Goal: Find specific page/section: Find specific page/section

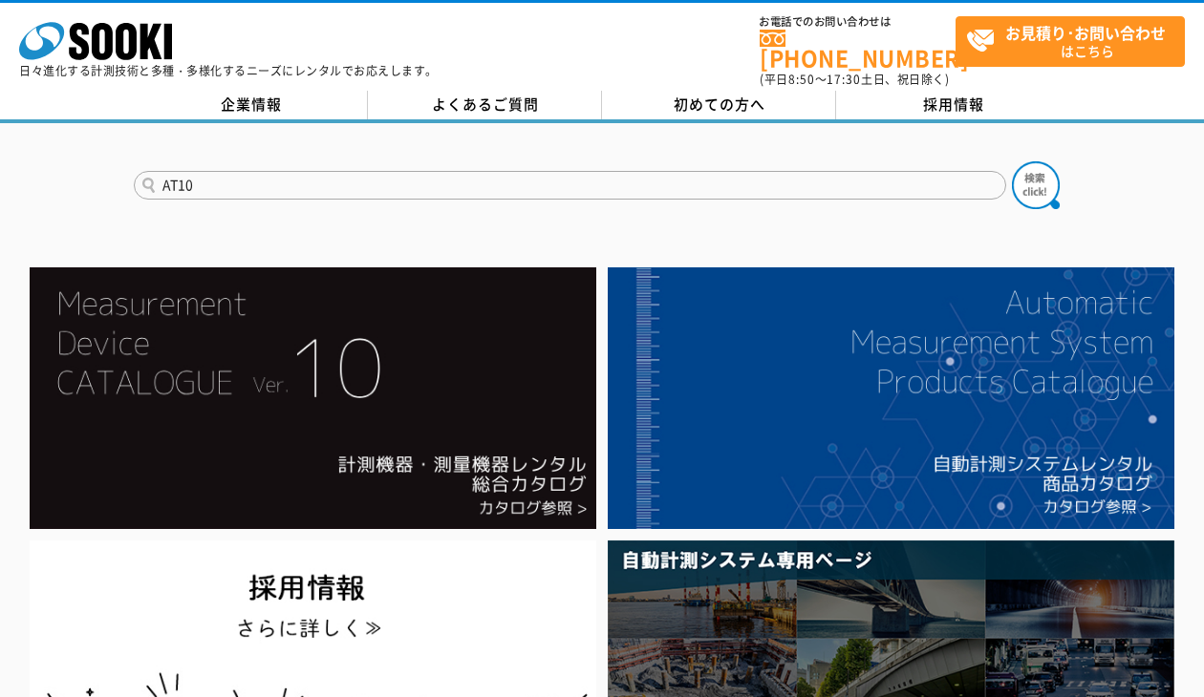
type input "AT10"
click at [1012, 161] on button at bounding box center [1036, 185] width 48 height 48
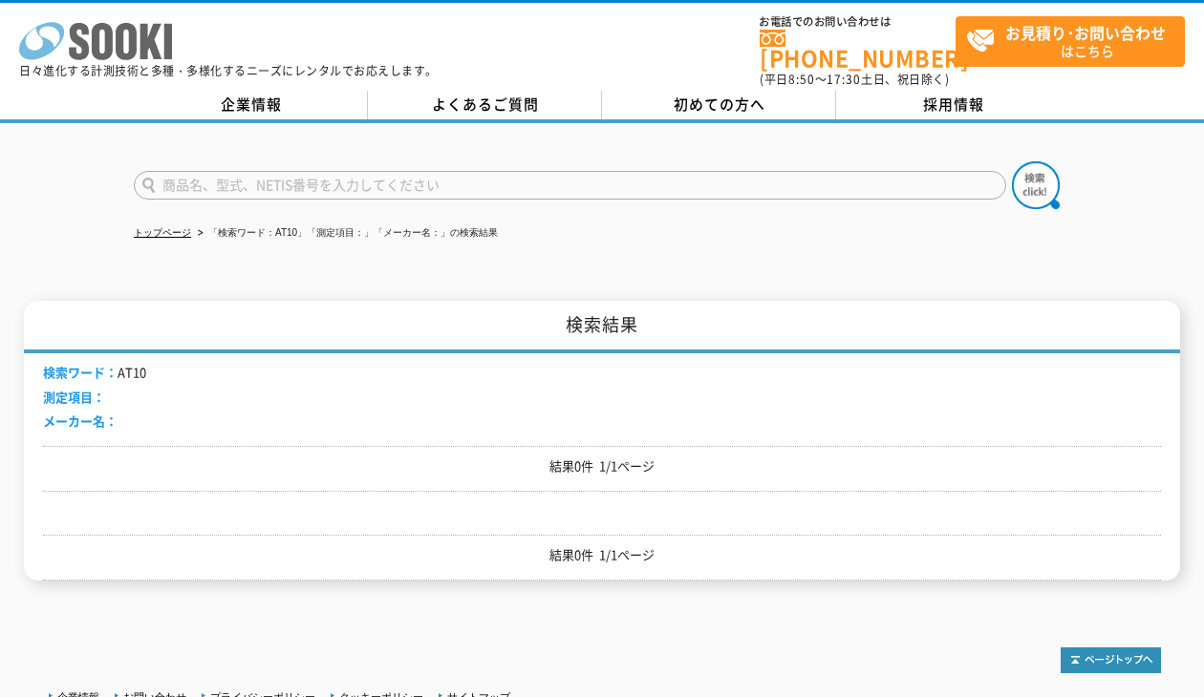
click at [78, 26] on icon at bounding box center [79, 41] width 20 height 37
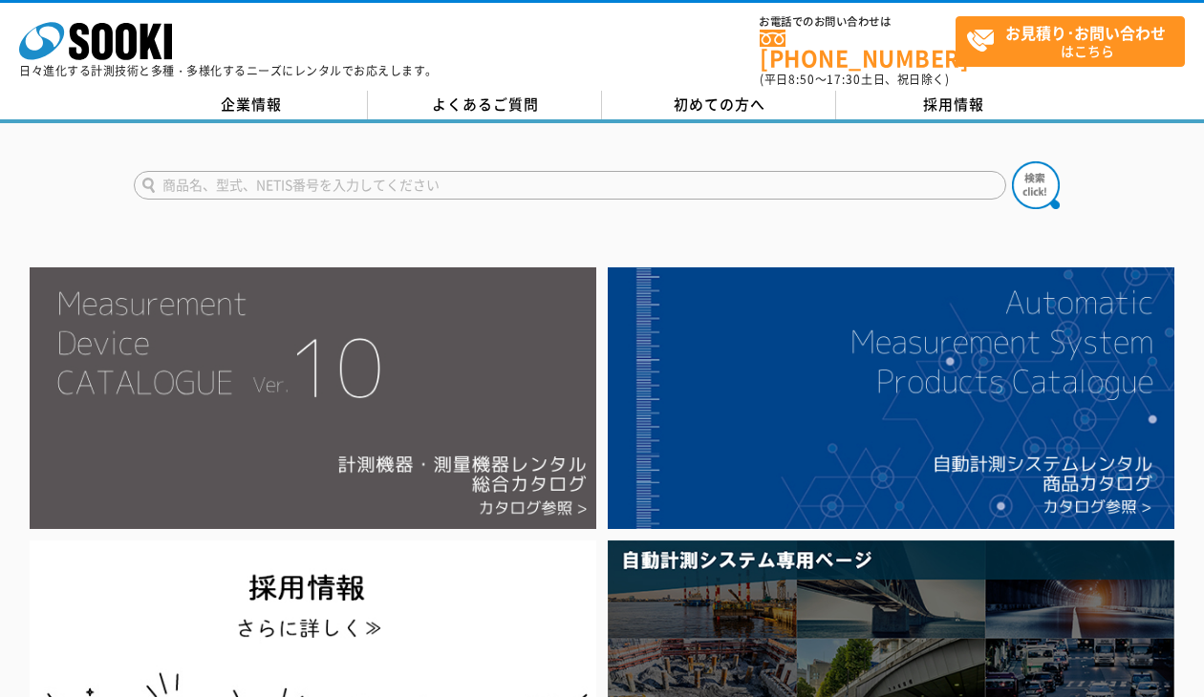
click at [313, 311] on img at bounding box center [313, 399] width 567 height 262
